Goal: Task Accomplishment & Management: Manage account settings

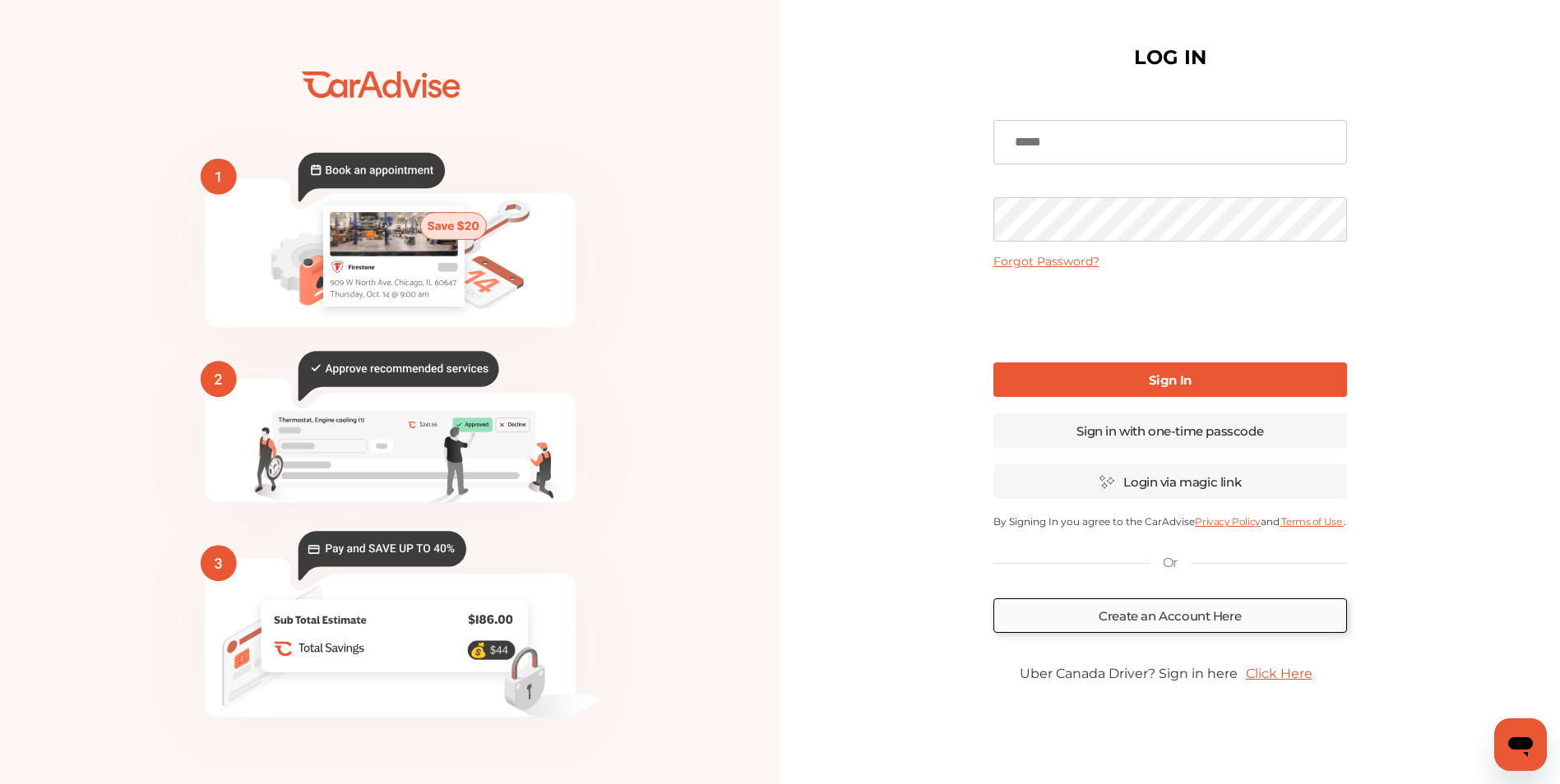
click at [1179, 622] on link "Create an Account Here" at bounding box center [1170, 616] width 353 height 34
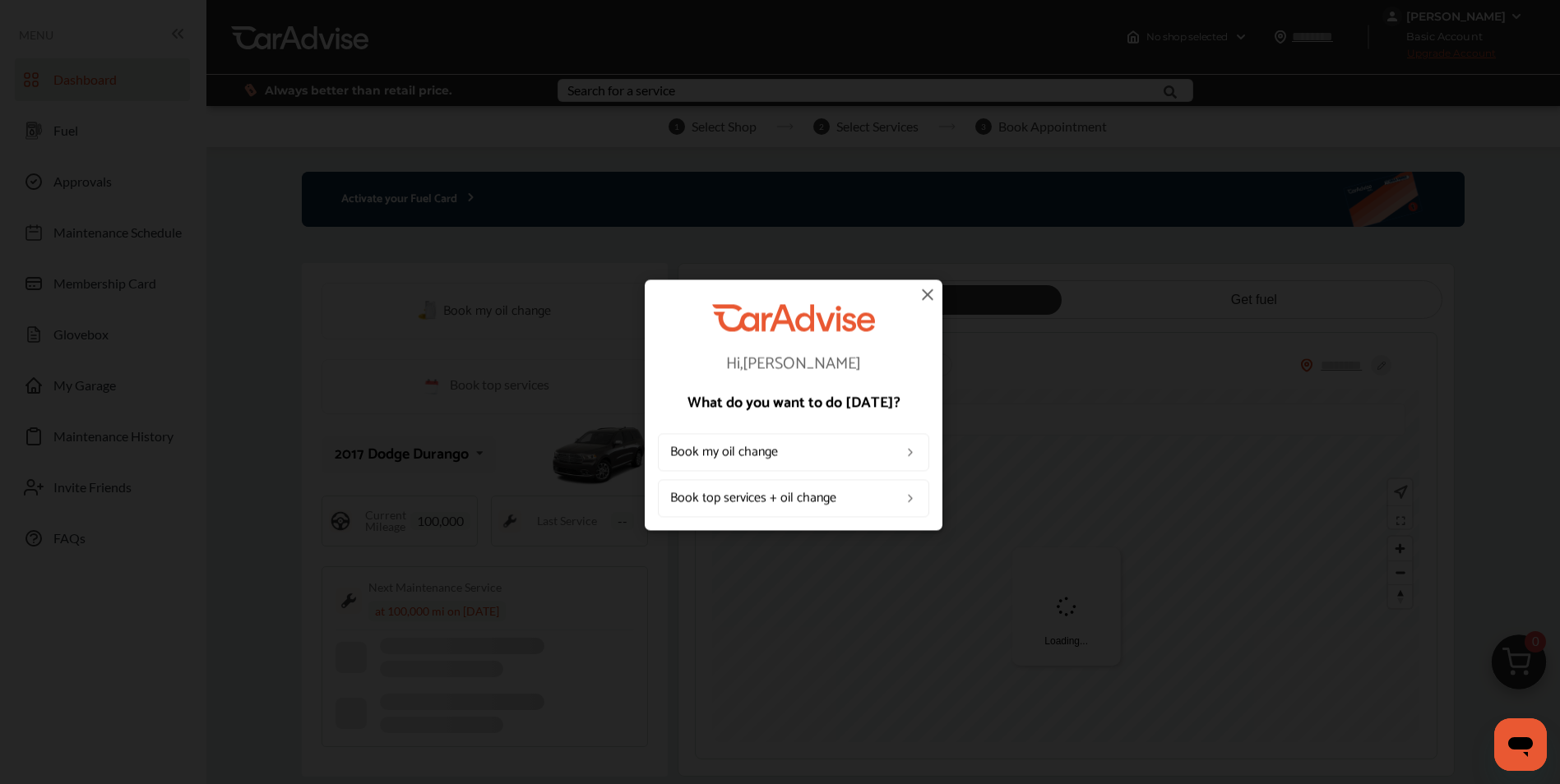
click at [922, 295] on img at bounding box center [927, 293] width 20 height 20
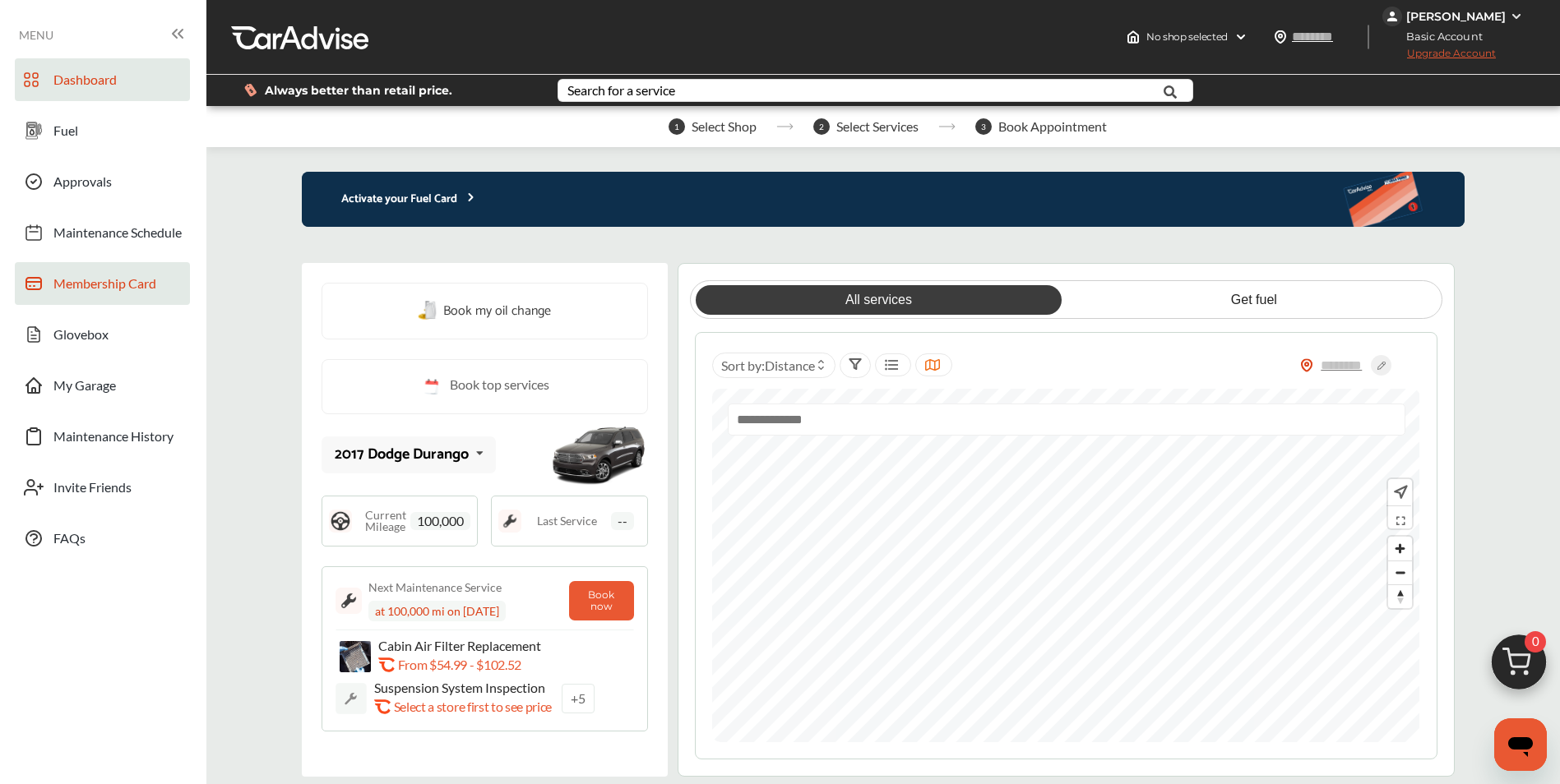
click at [96, 299] on link "Membership Card" at bounding box center [102, 283] width 175 height 43
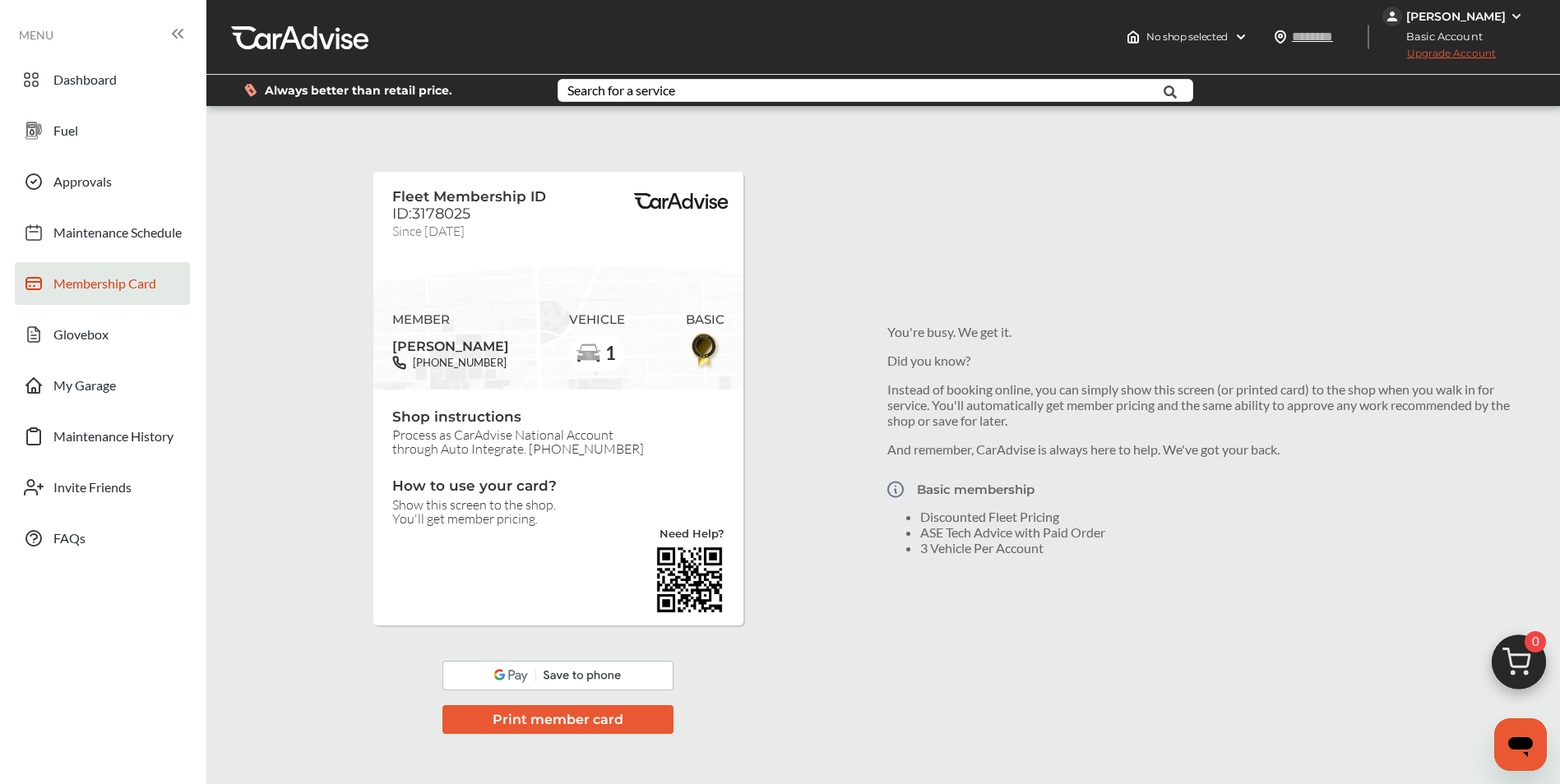
click at [1512, 19] on img at bounding box center [1516, 16] width 13 height 13
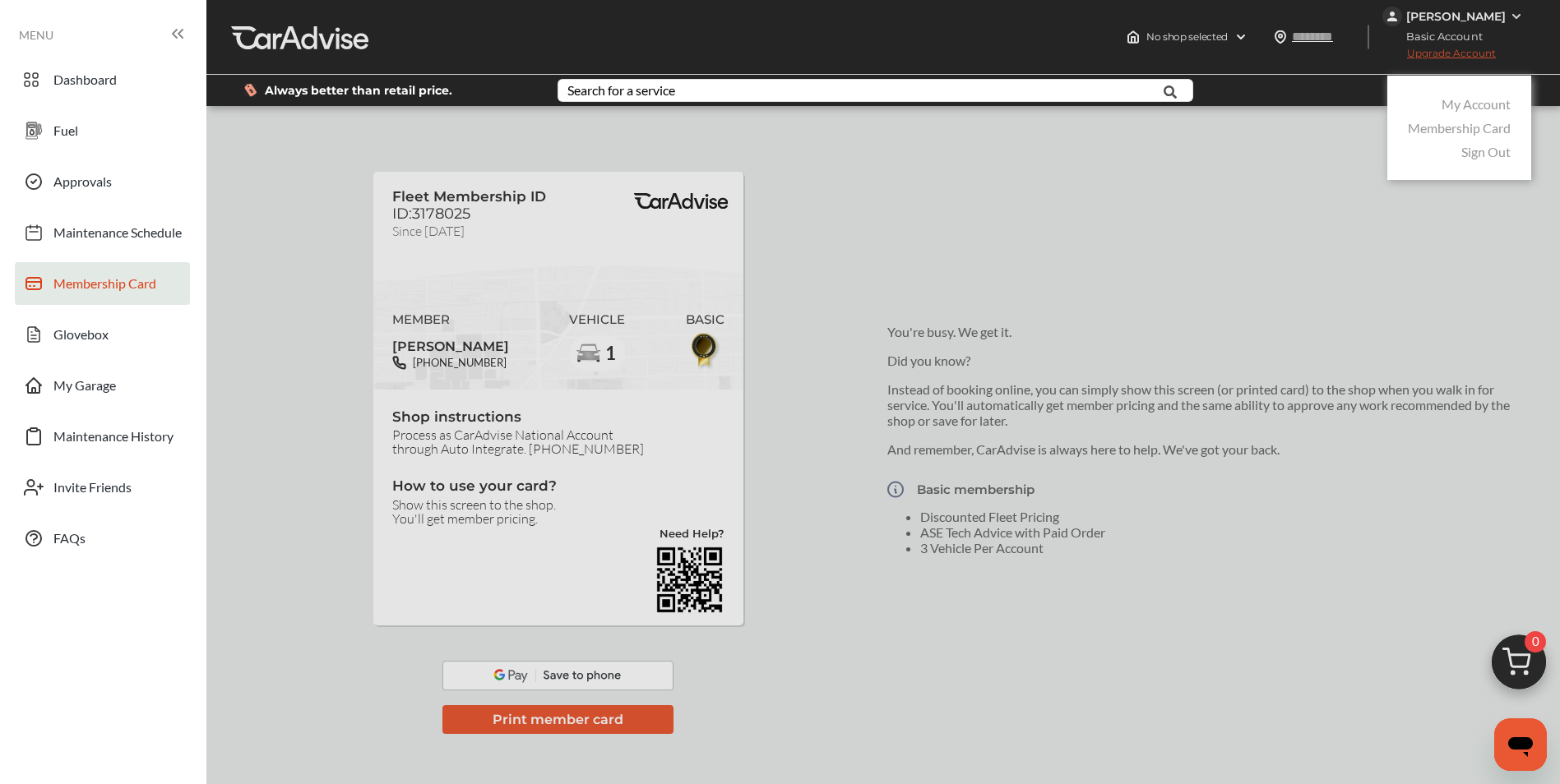
click at [1491, 128] on link "Membership Card" at bounding box center [1459, 128] width 102 height 15
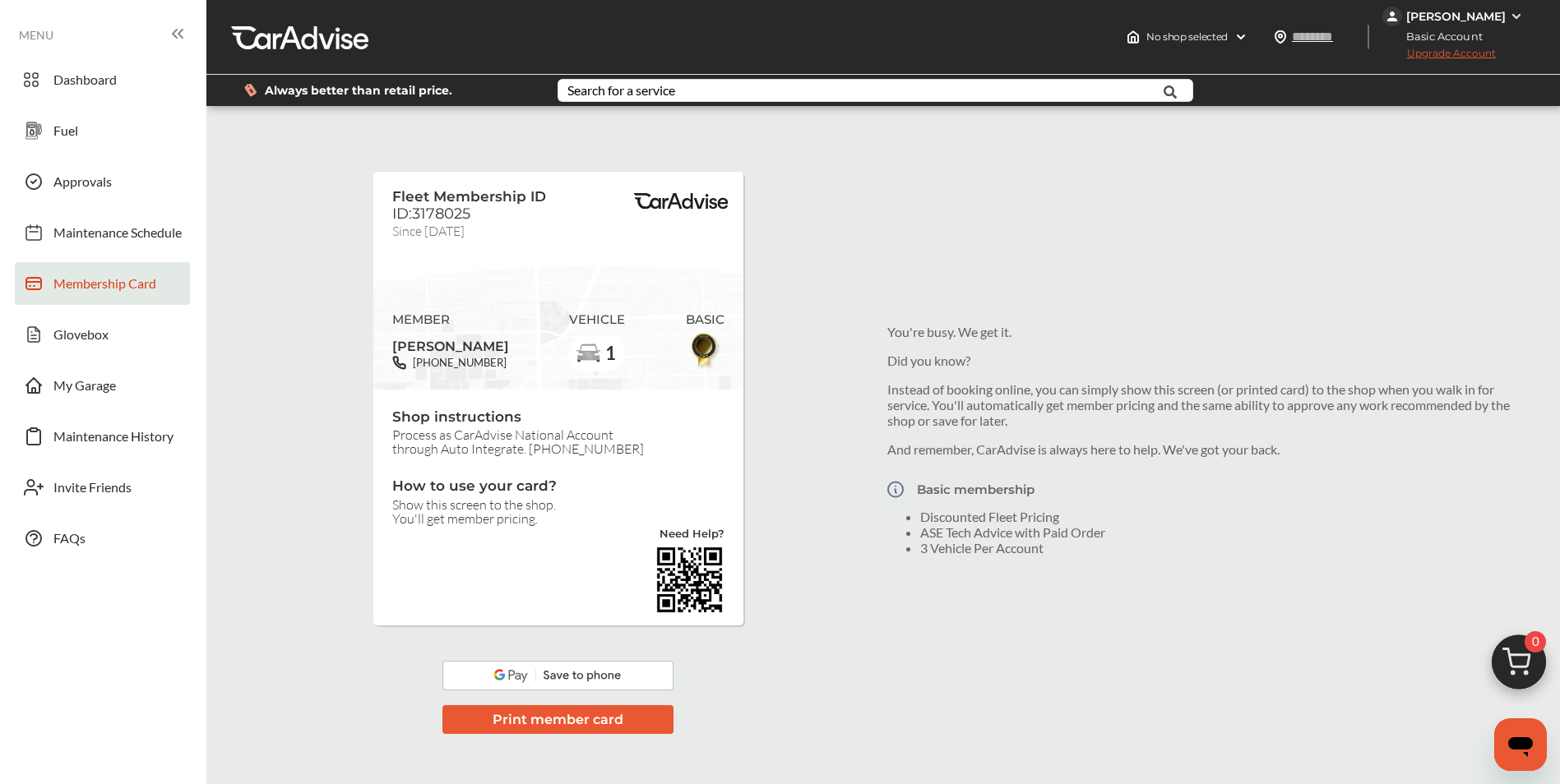
scroll to position [82, 0]
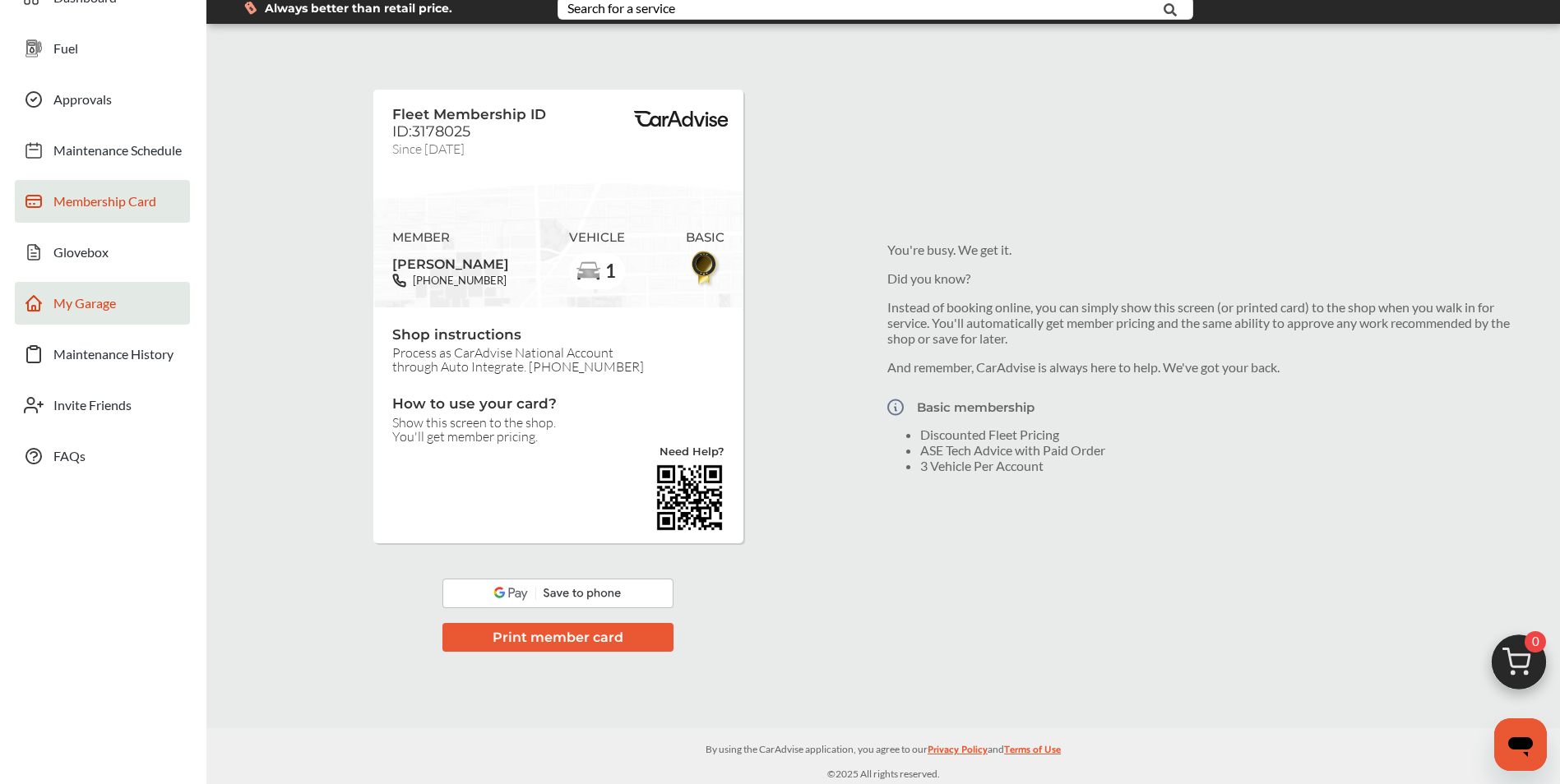
click at [114, 299] on span "My Garage" at bounding box center [84, 305] width 62 height 21
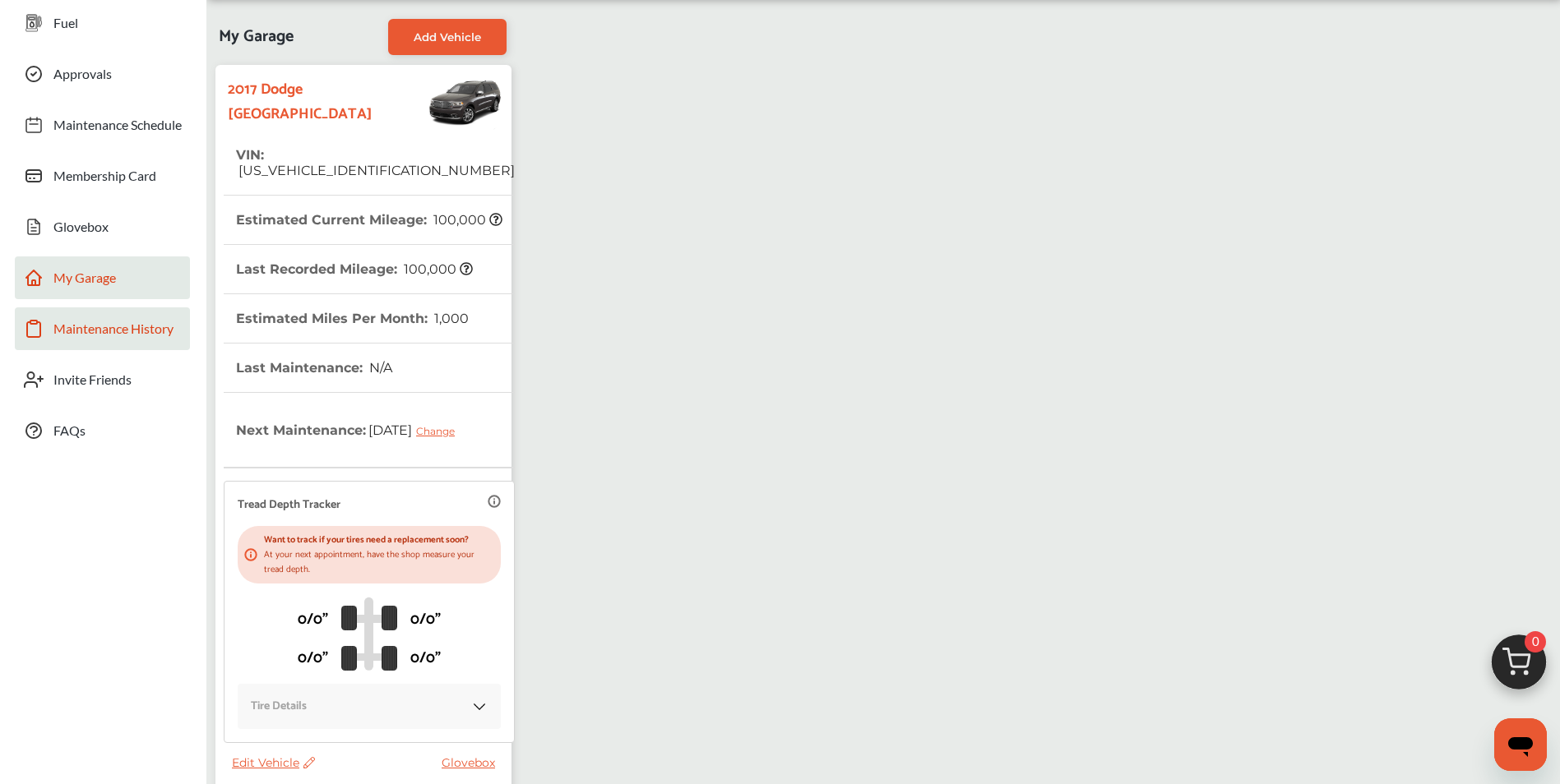
scroll to position [82, 0]
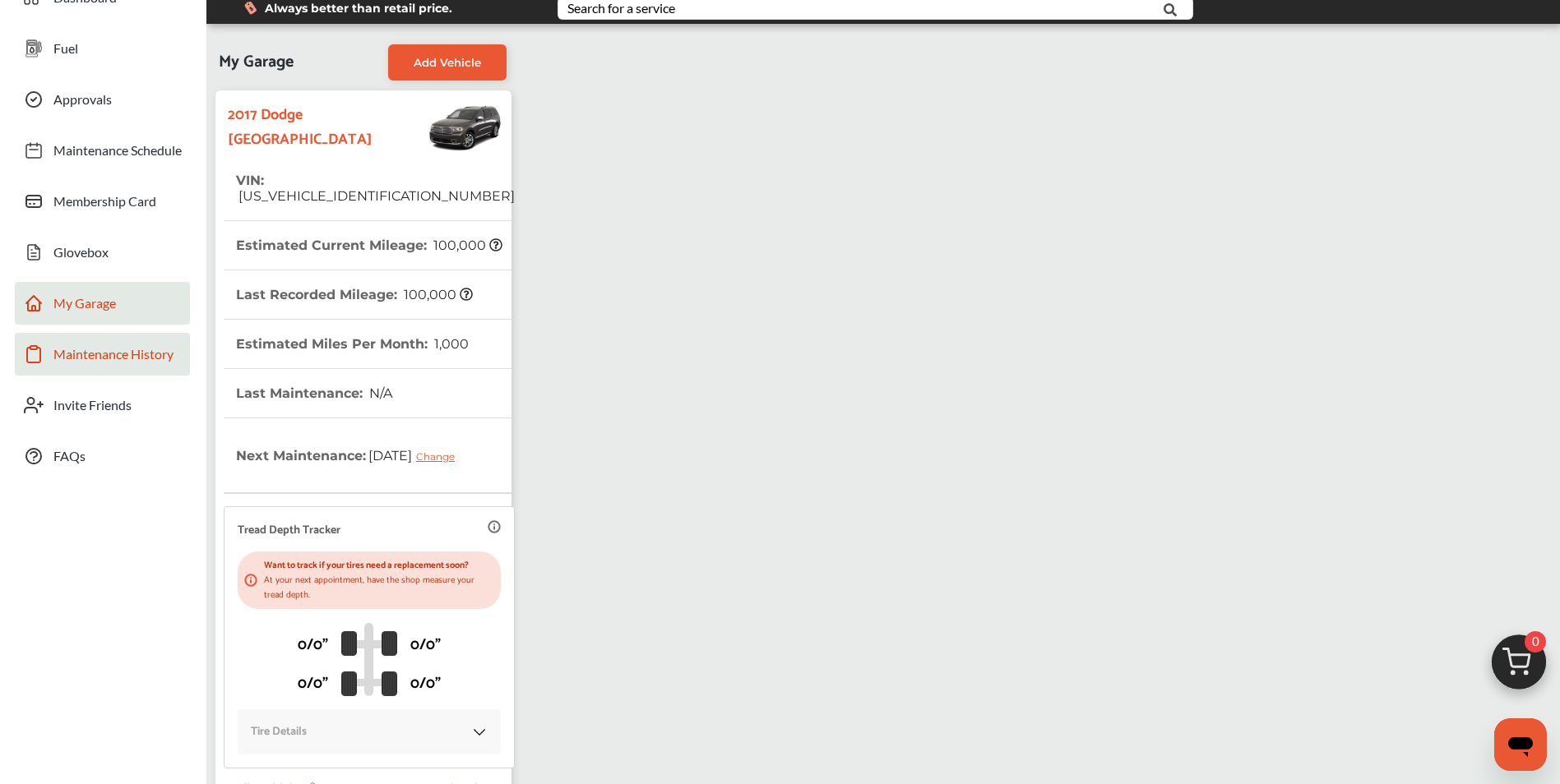
click at [110, 360] on span "Maintenance History" at bounding box center [114, 357] width 120 height 21
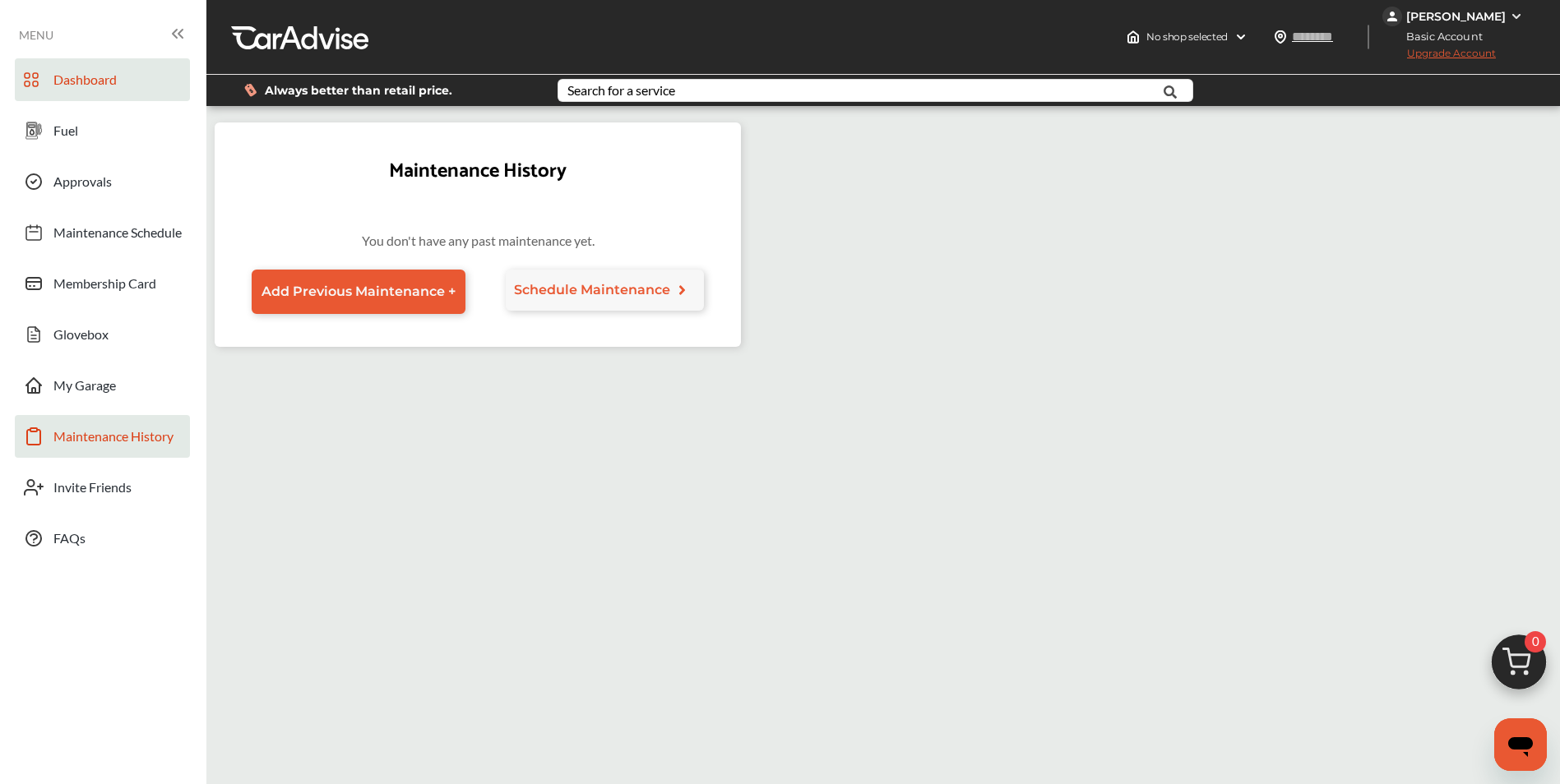
click at [87, 92] on span "Dashboard" at bounding box center [85, 82] width 63 height 21
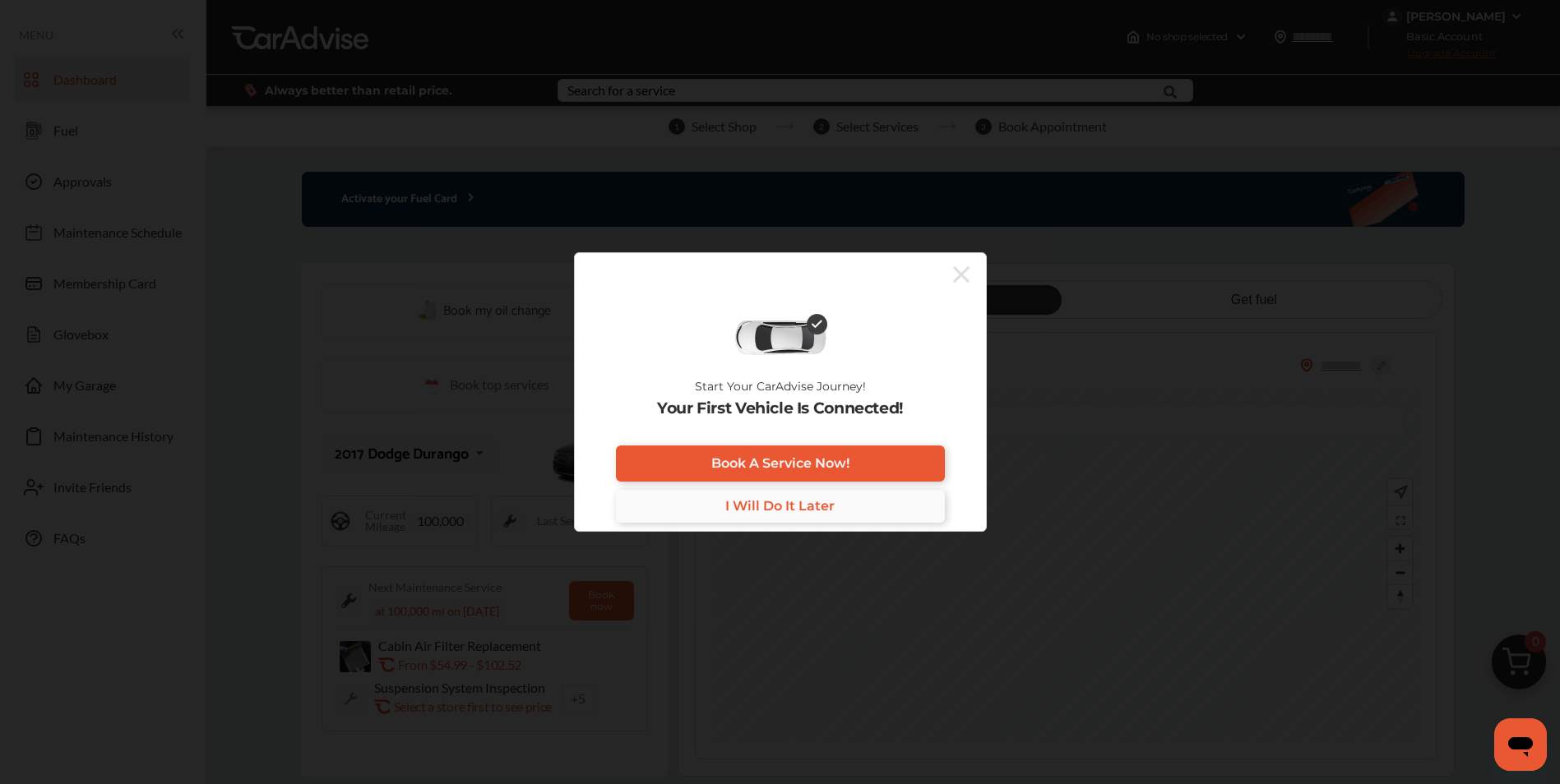
click at [810, 509] on span "I Will Do It Later" at bounding box center [780, 506] width 109 height 15
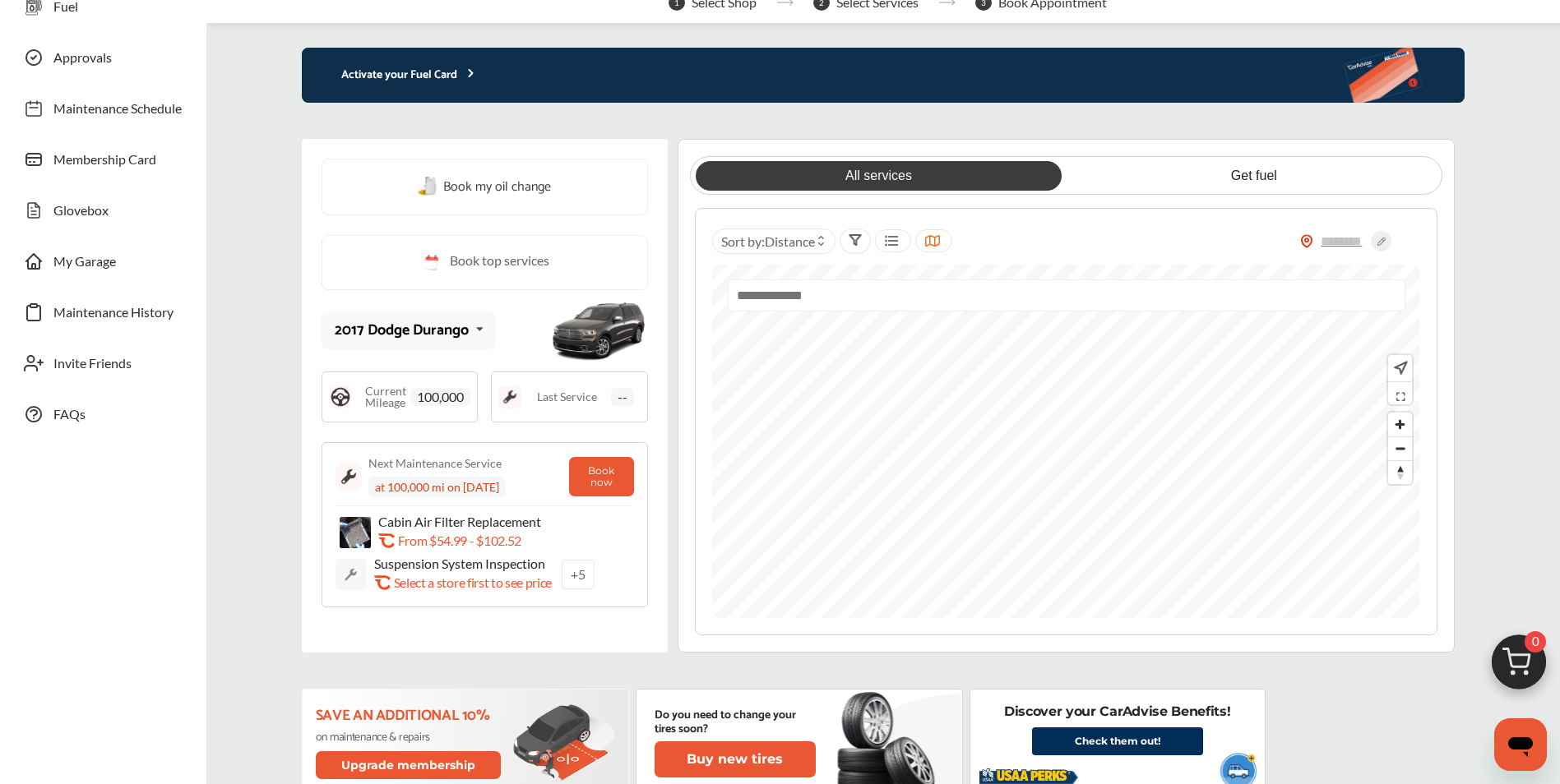
scroll to position [165, 0]
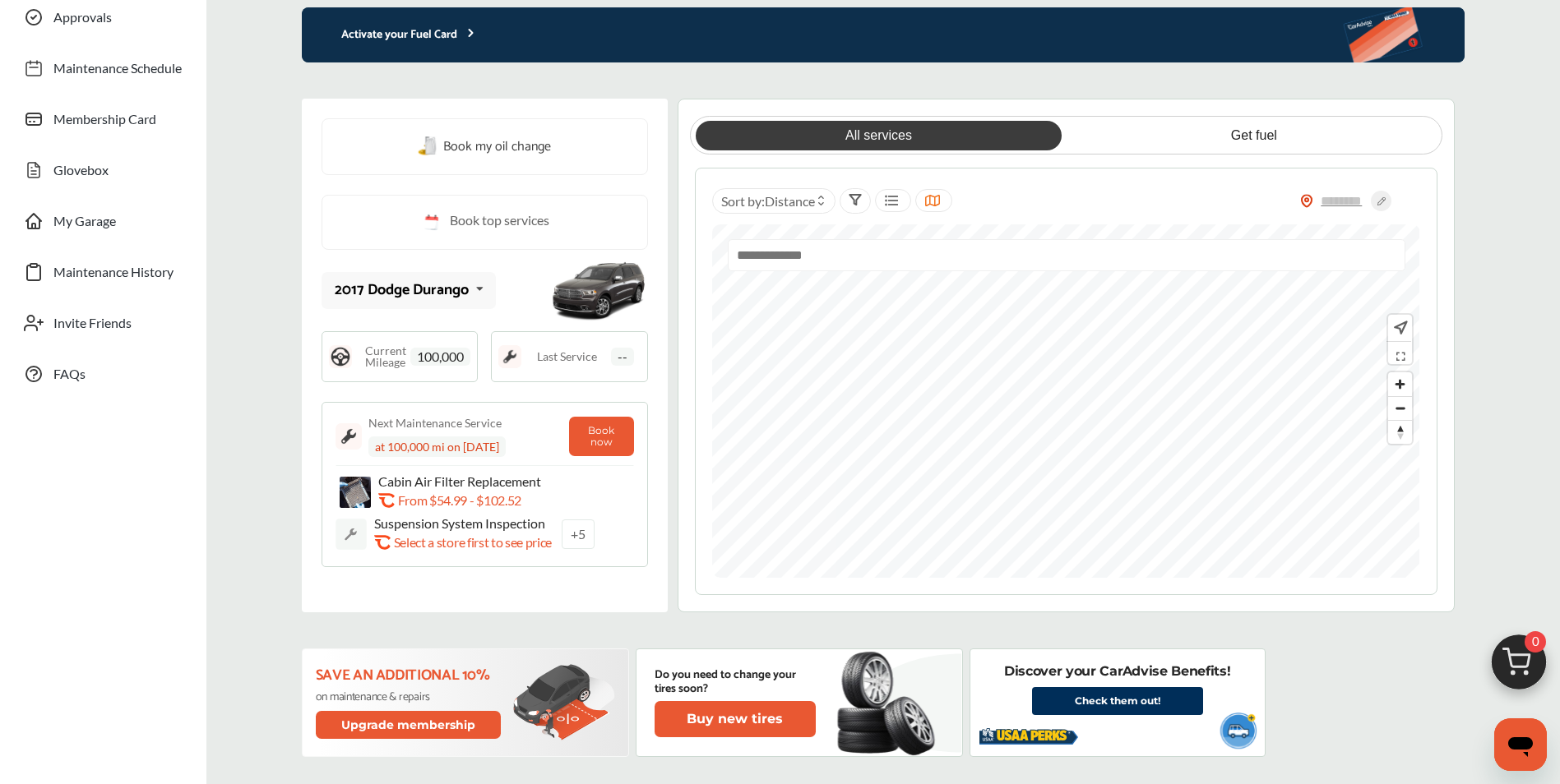
click at [504, 355] on img at bounding box center [509, 357] width 23 height 23
click at [456, 289] on div "2017 Dodge Durango" at bounding box center [401, 290] width 134 height 16
click at [456, 289] on div "2017 Dodge Durango" at bounding box center [399, 290] width 130 height 16
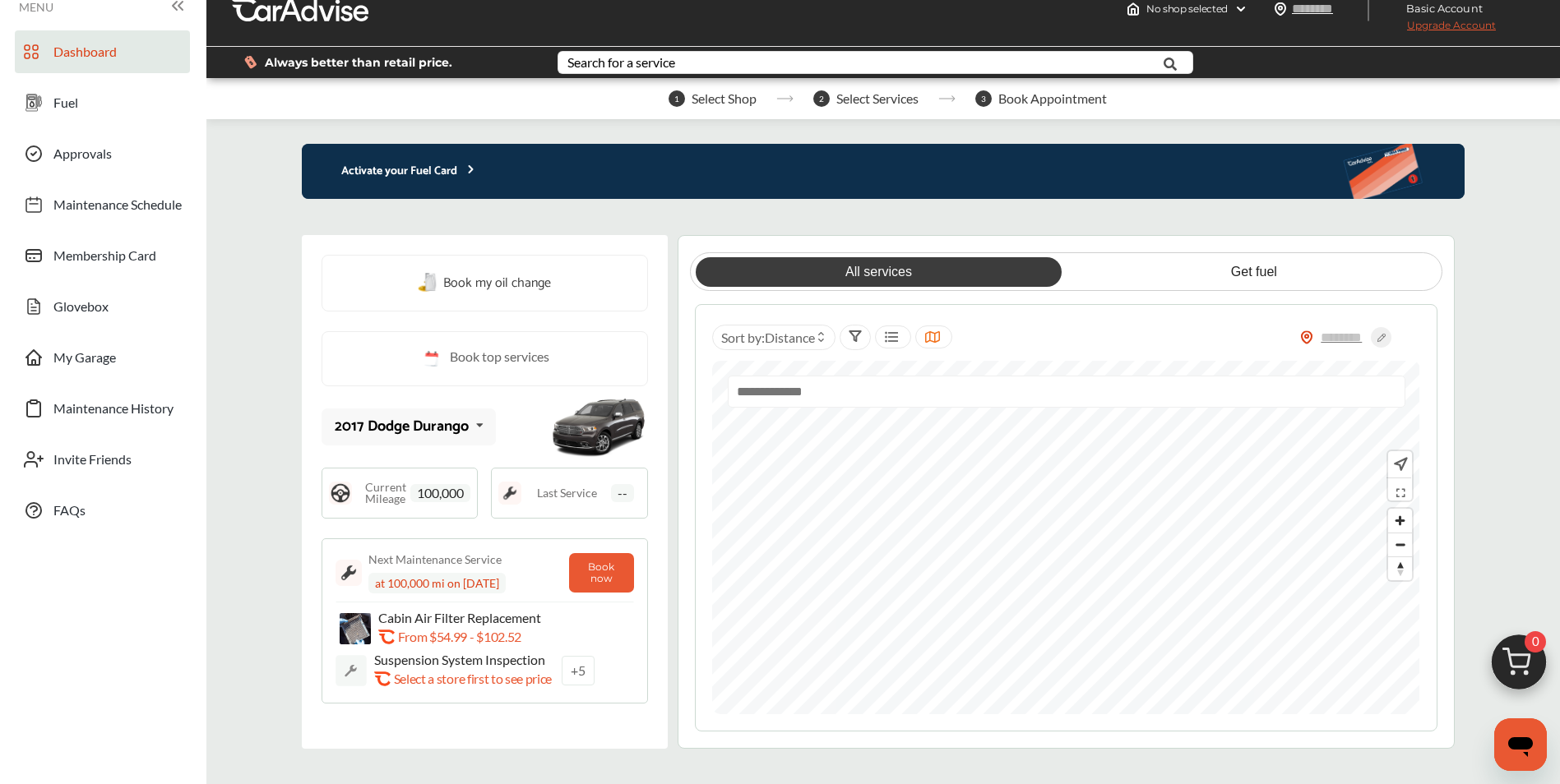
scroll to position [0, 0]
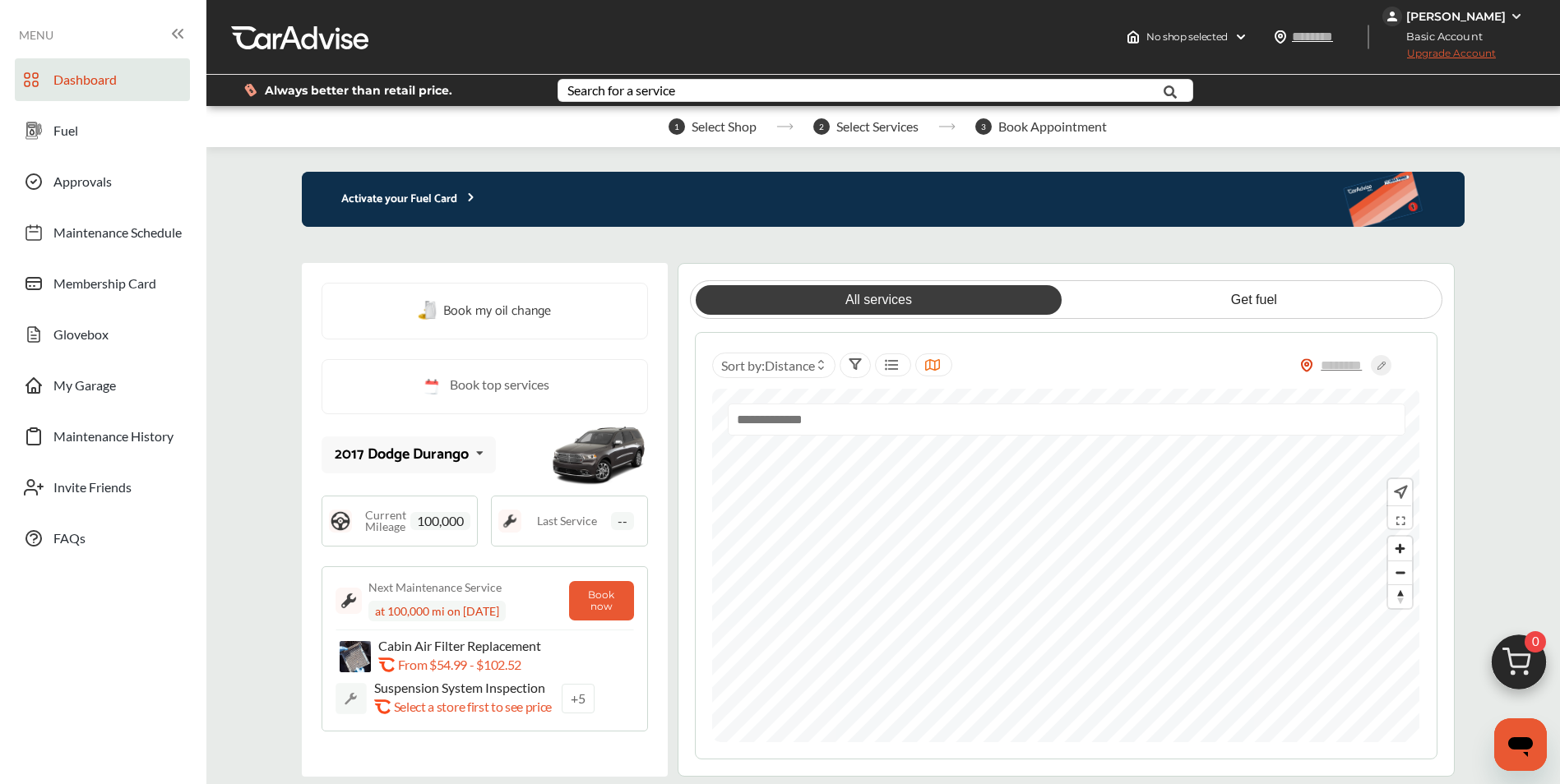
click at [386, 207] on p "Activate your Fuel Card" at bounding box center [390, 200] width 176 height 19
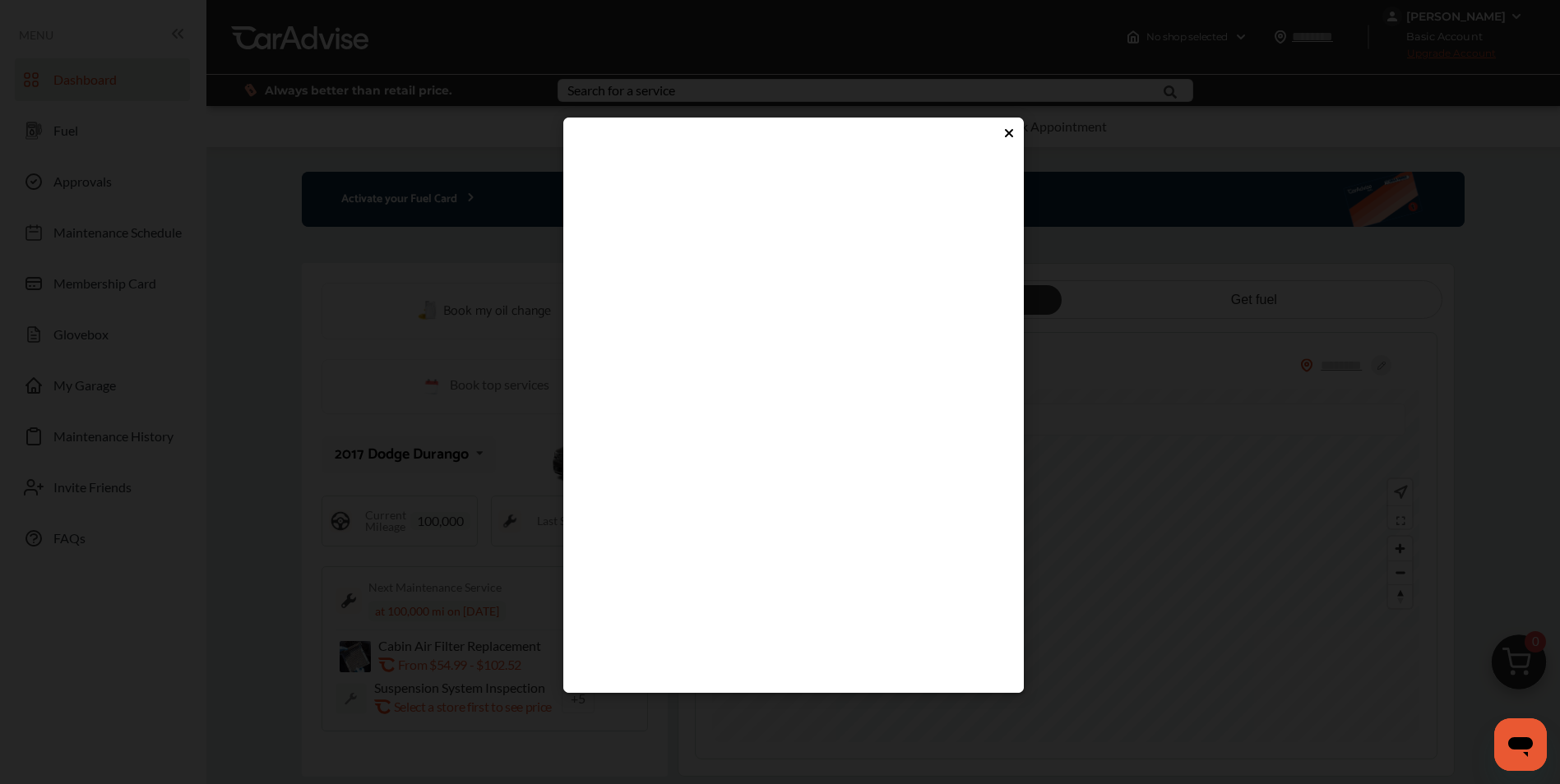
click at [684, 469] on flutter-view at bounding box center [793, 407] width 428 height 493
type input "****"
click at [803, 509] on flutter-view "****" at bounding box center [793, 407] width 428 height 493
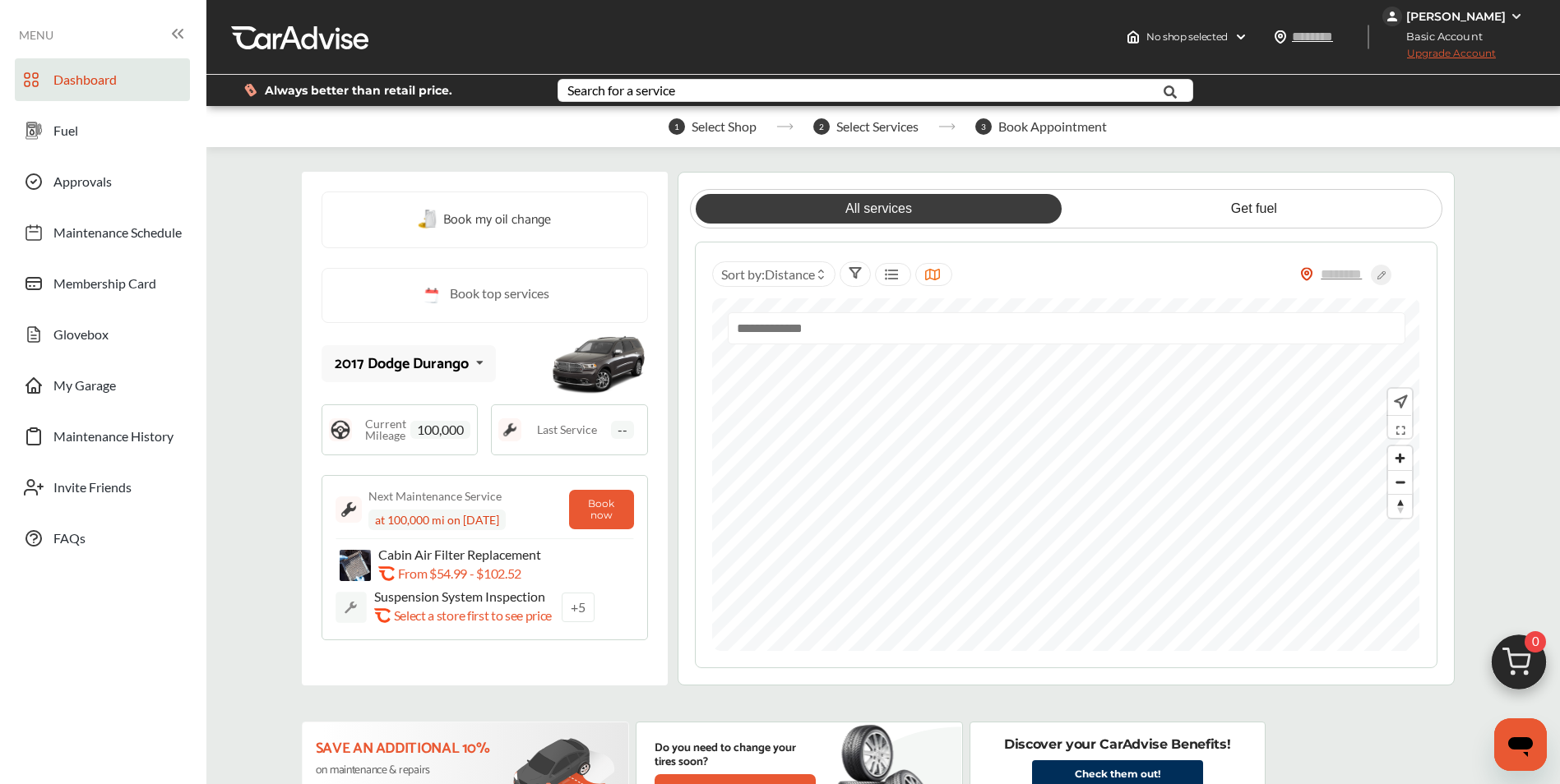
click at [1511, 22] on img at bounding box center [1516, 16] width 13 height 13
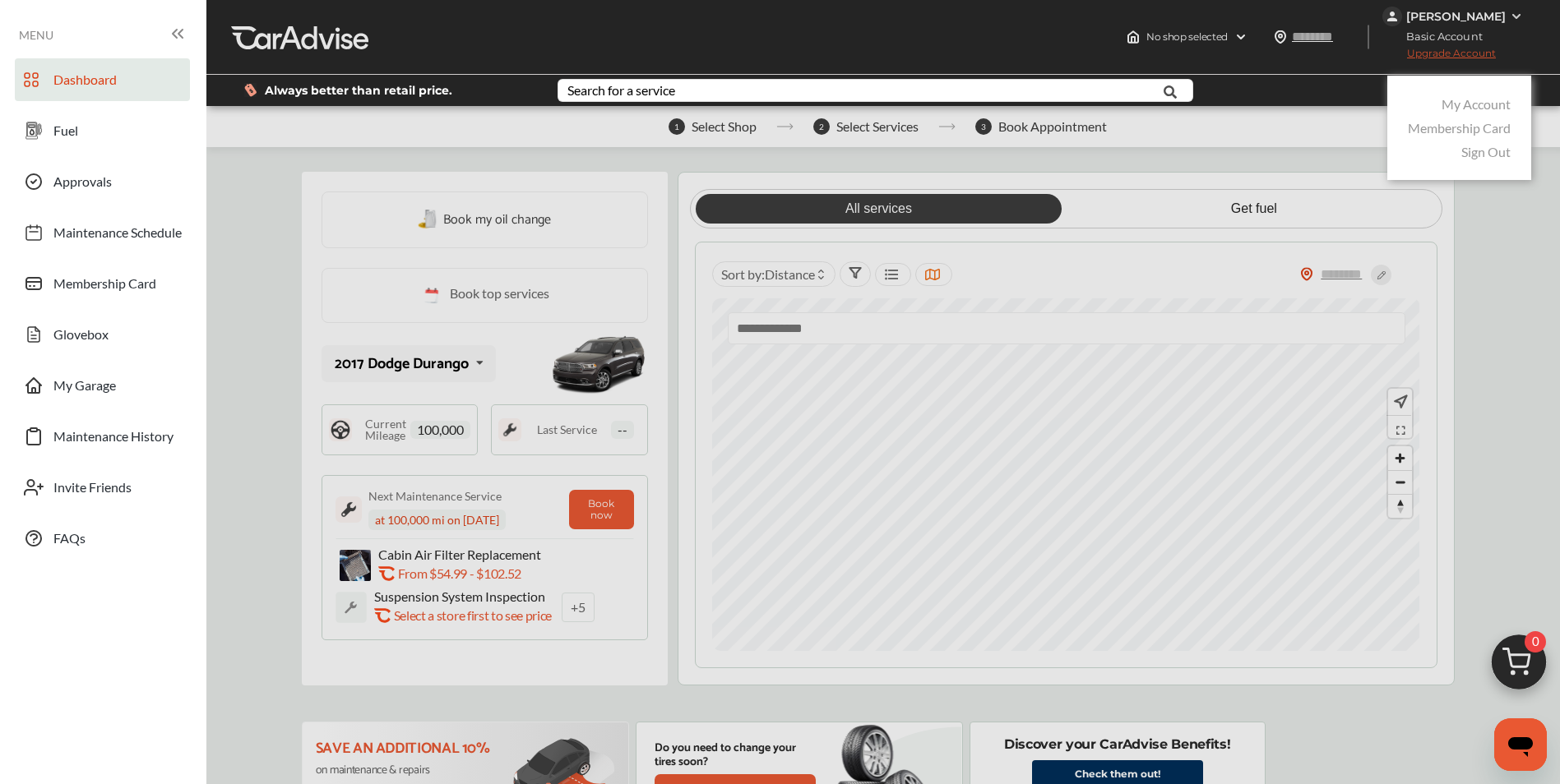
click at [1486, 106] on link "My Account" at bounding box center [1476, 104] width 69 height 15
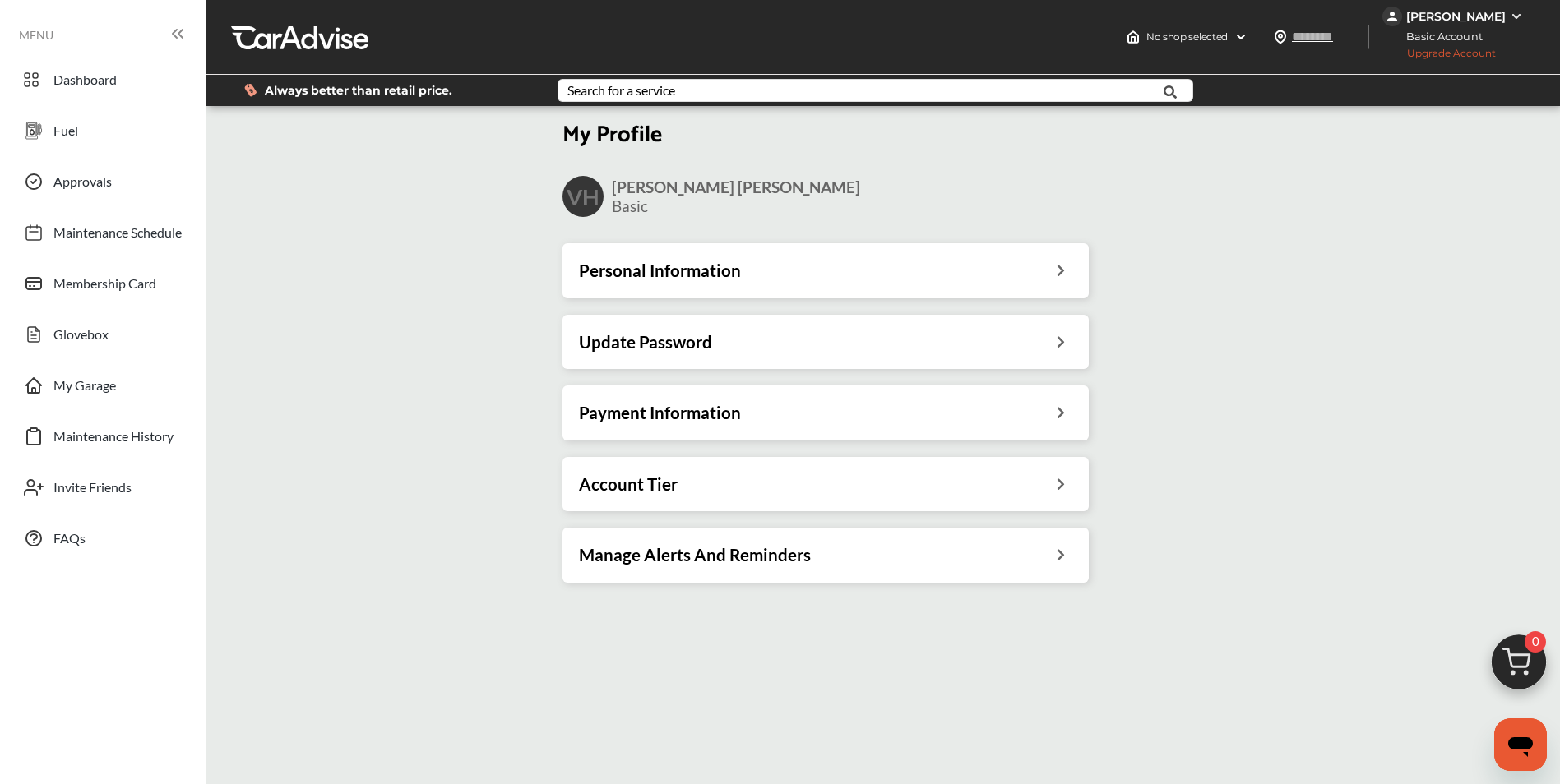
click at [734, 276] on h3 "Personal Information" at bounding box center [660, 270] width 162 height 21
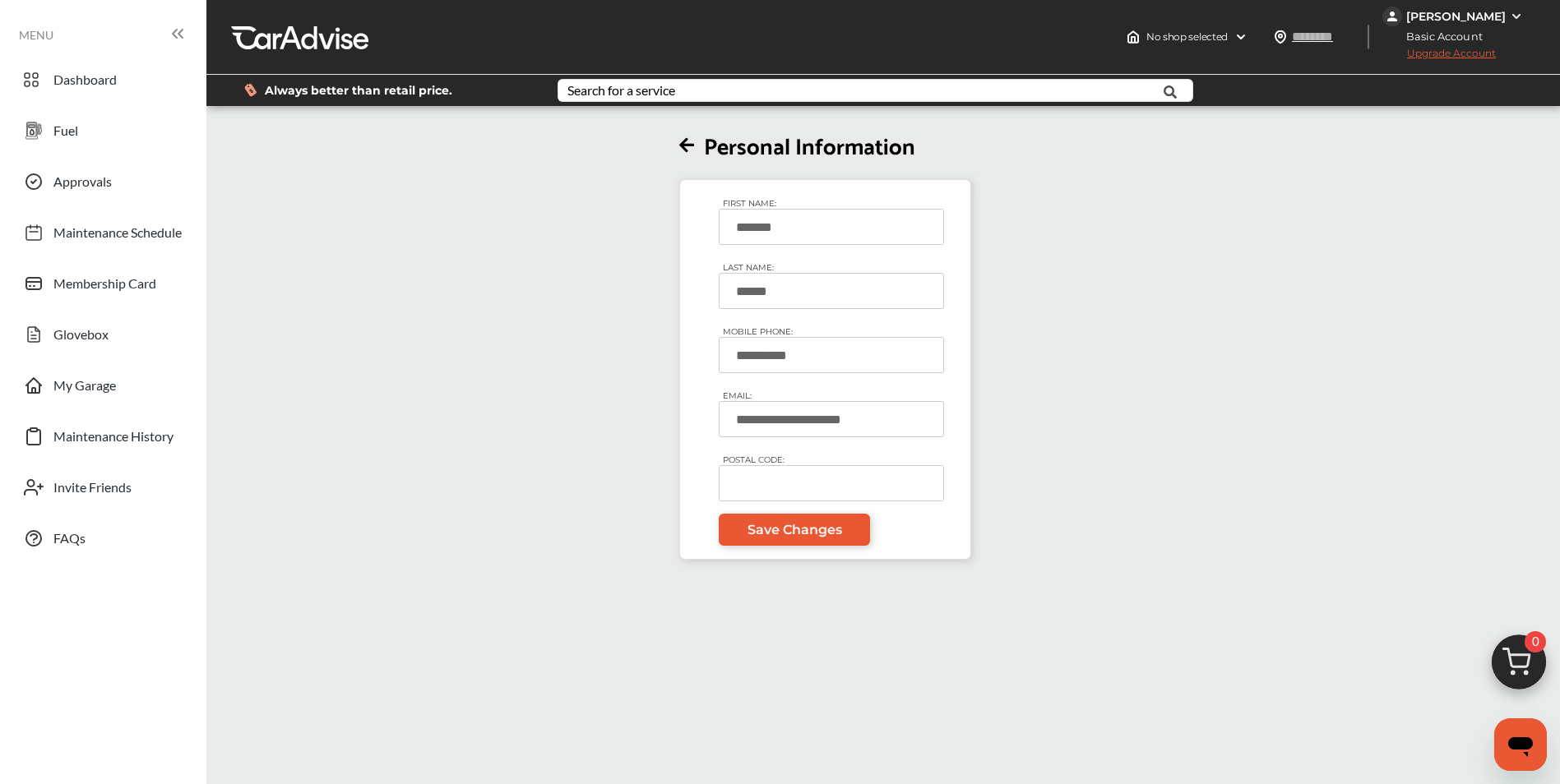
click at [692, 133] on div "Personal Information" at bounding box center [825, 143] width 292 height 37
click at [692, 147] on icon at bounding box center [686, 146] width 15 height 17
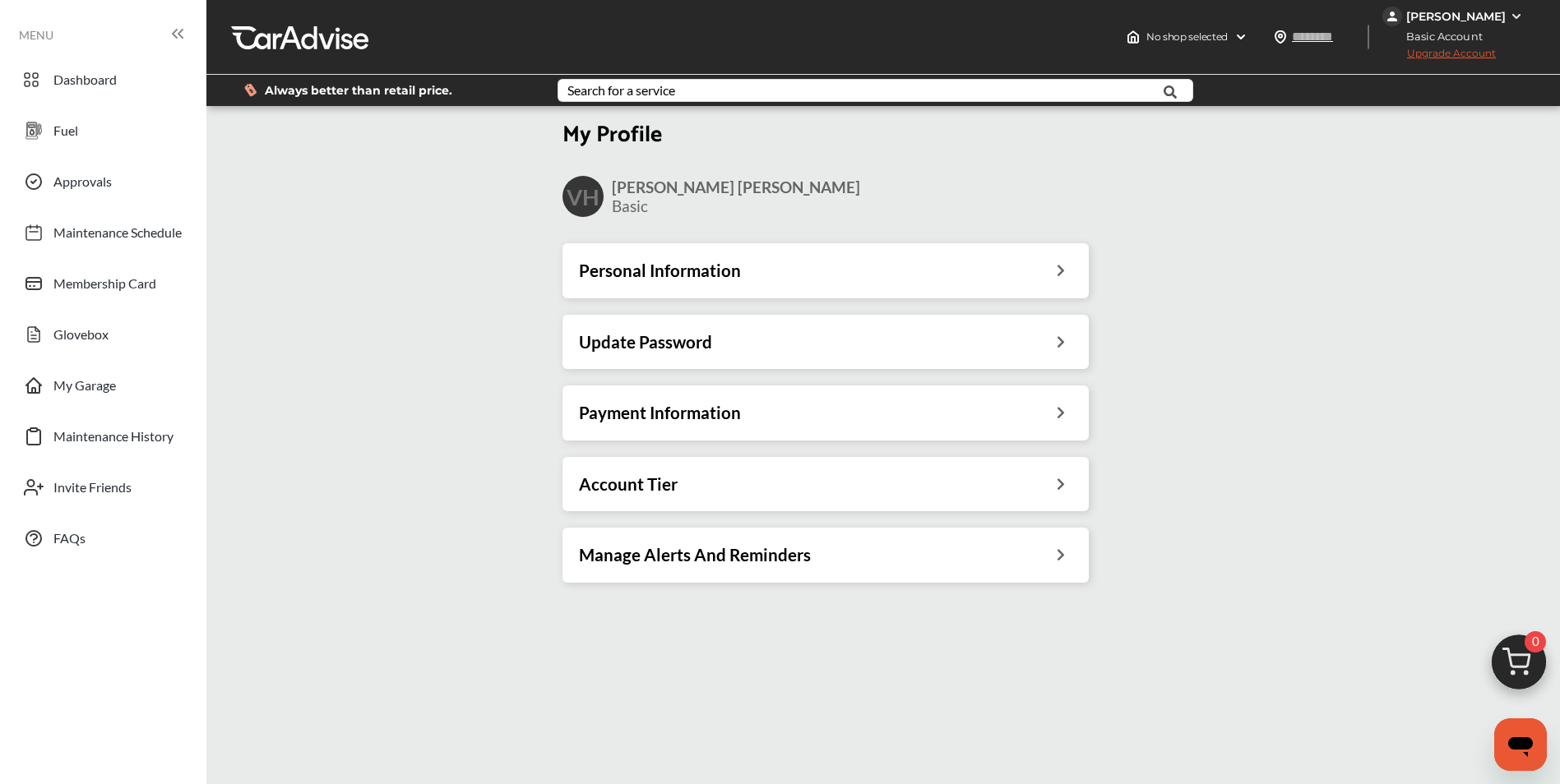
click at [763, 334] on div "Update Password" at bounding box center [825, 341] width 493 height 21
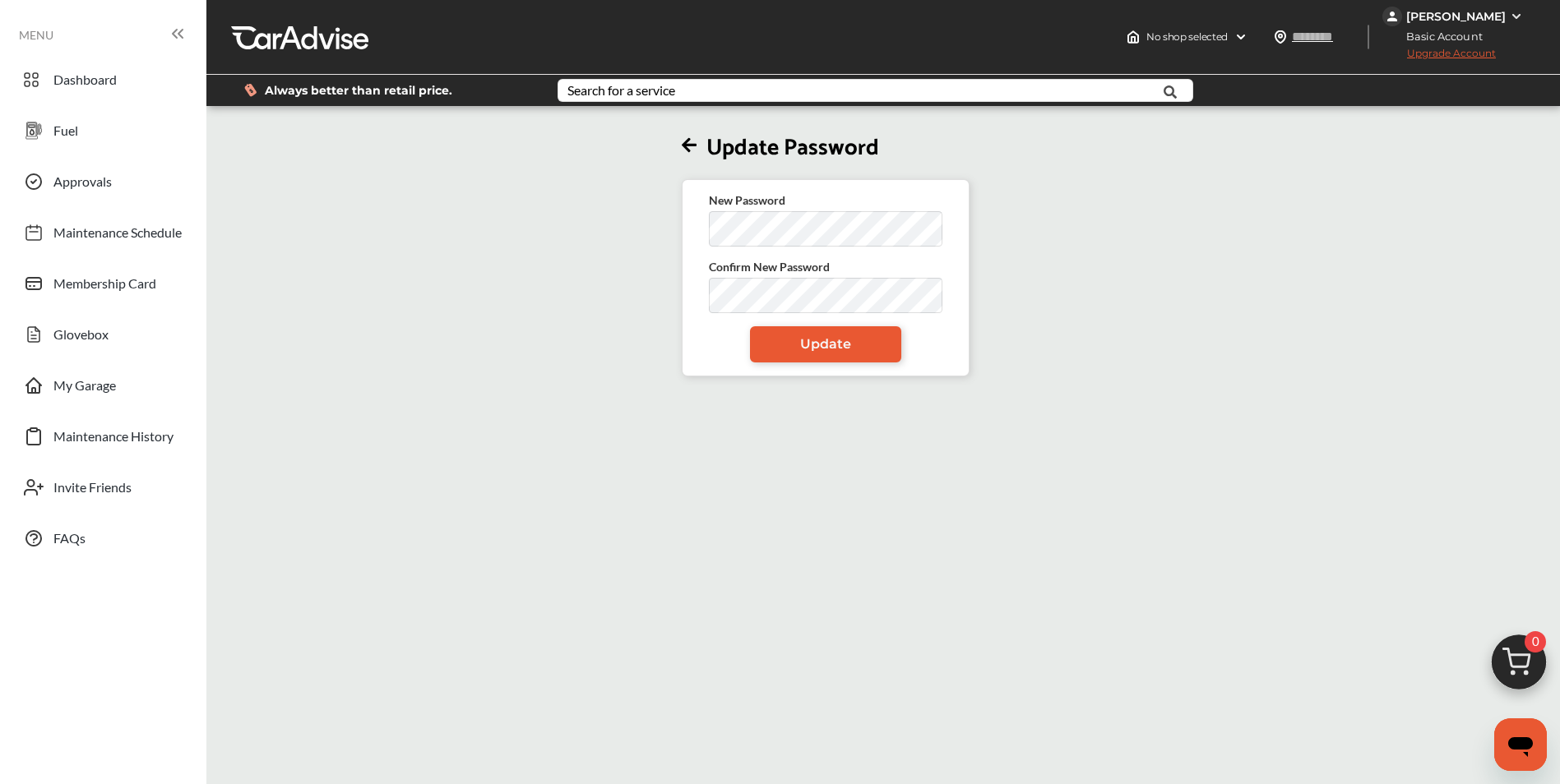
click at [696, 147] on icon at bounding box center [689, 146] width 15 height 17
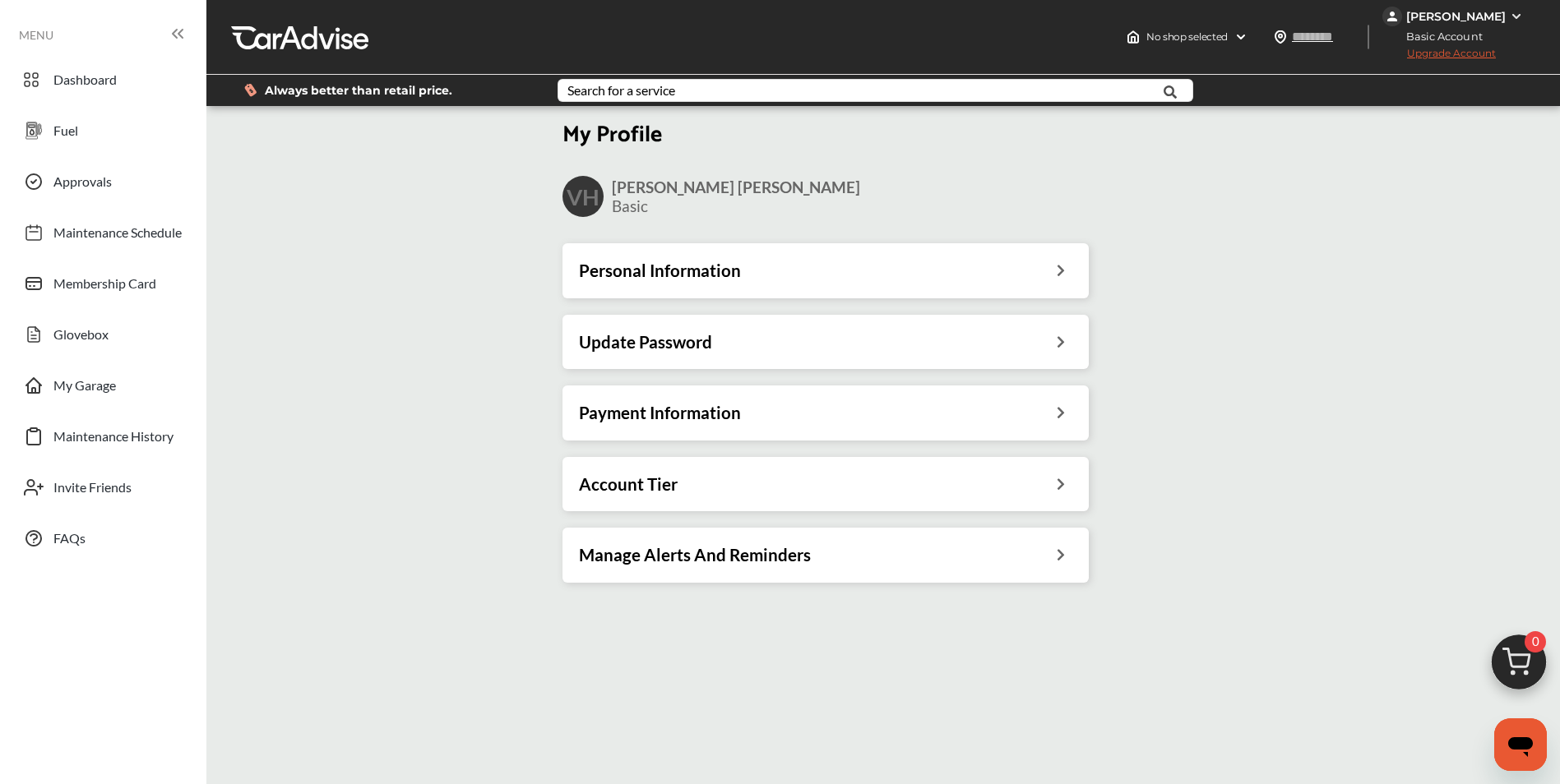
click at [703, 281] on h3 "Personal Information" at bounding box center [660, 270] width 162 height 21
